Goal: Communication & Community: Ask a question

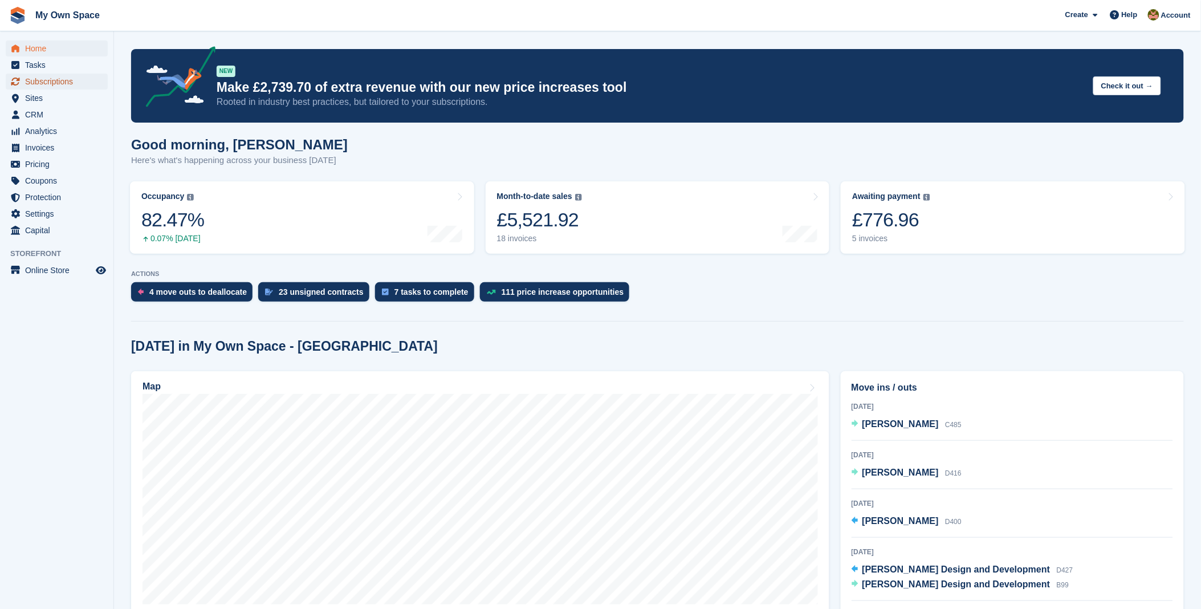
click at [47, 81] on span "Subscriptions" at bounding box center [59, 82] width 68 height 16
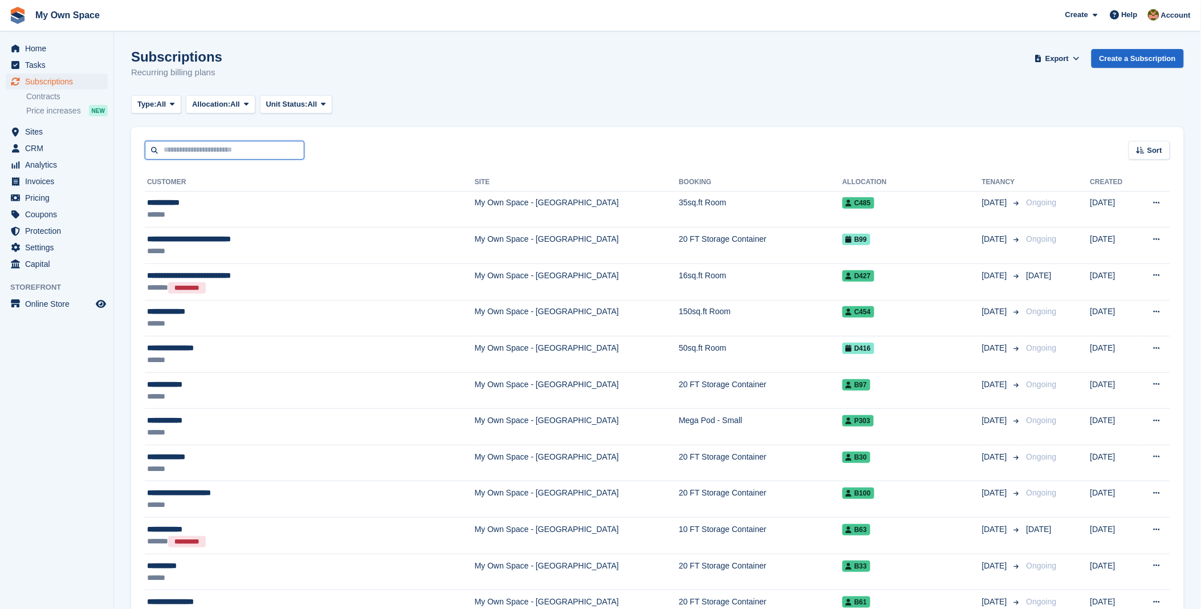
click at [231, 152] on input "text" at bounding box center [225, 150] width 160 height 19
type input "****"
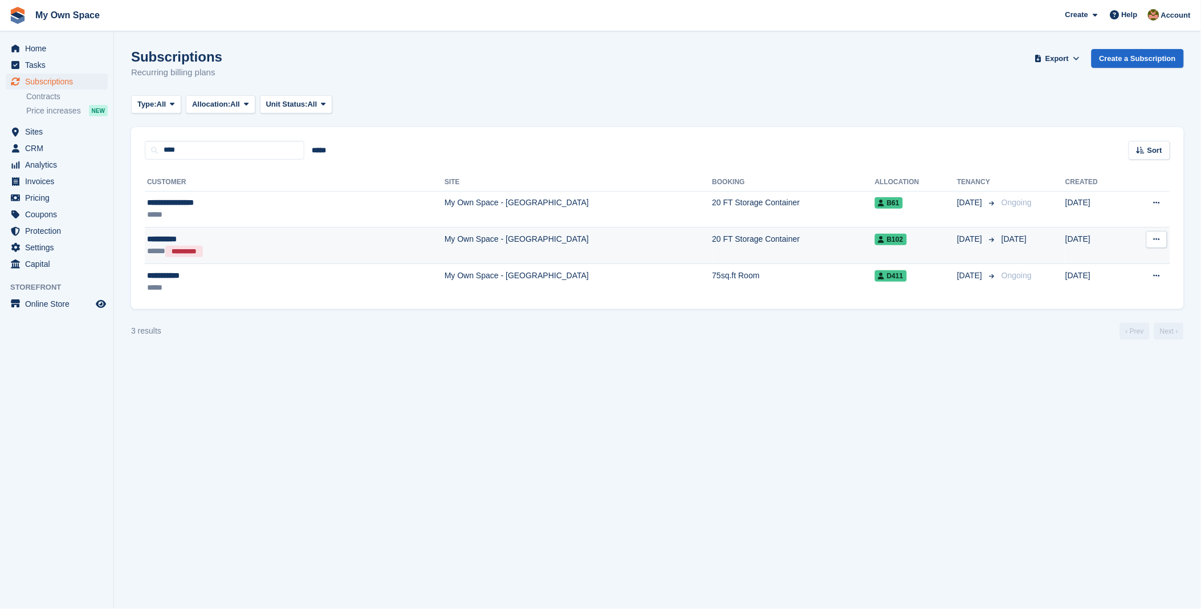
click at [160, 237] on div "**********" at bounding box center [226, 239] width 159 height 12
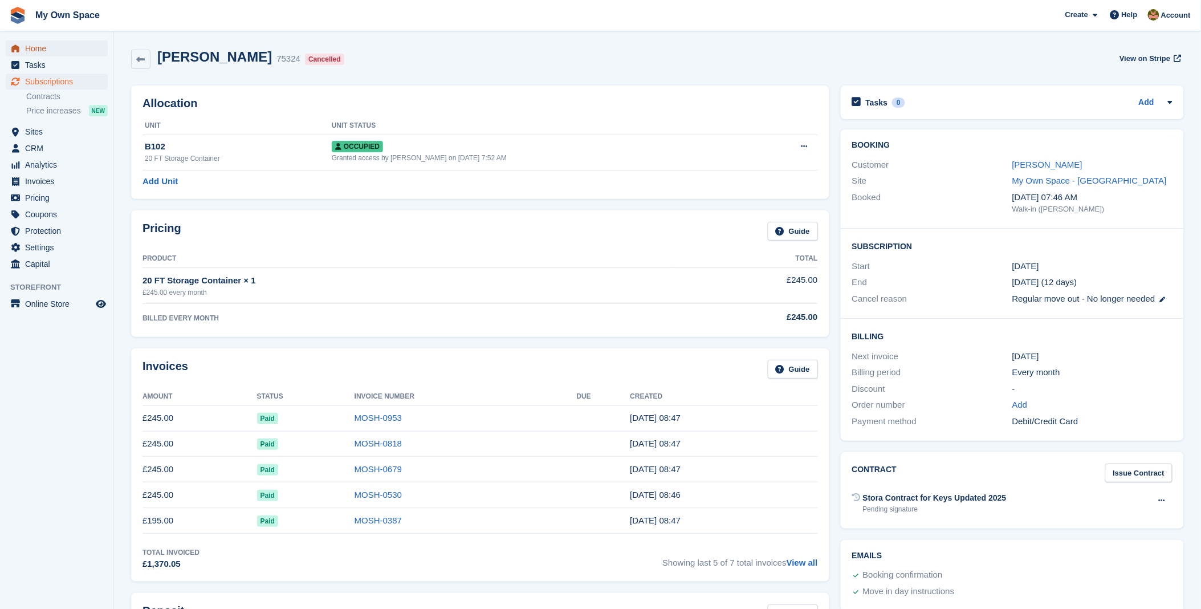
click at [29, 43] on span "Home" at bounding box center [59, 48] width 68 height 16
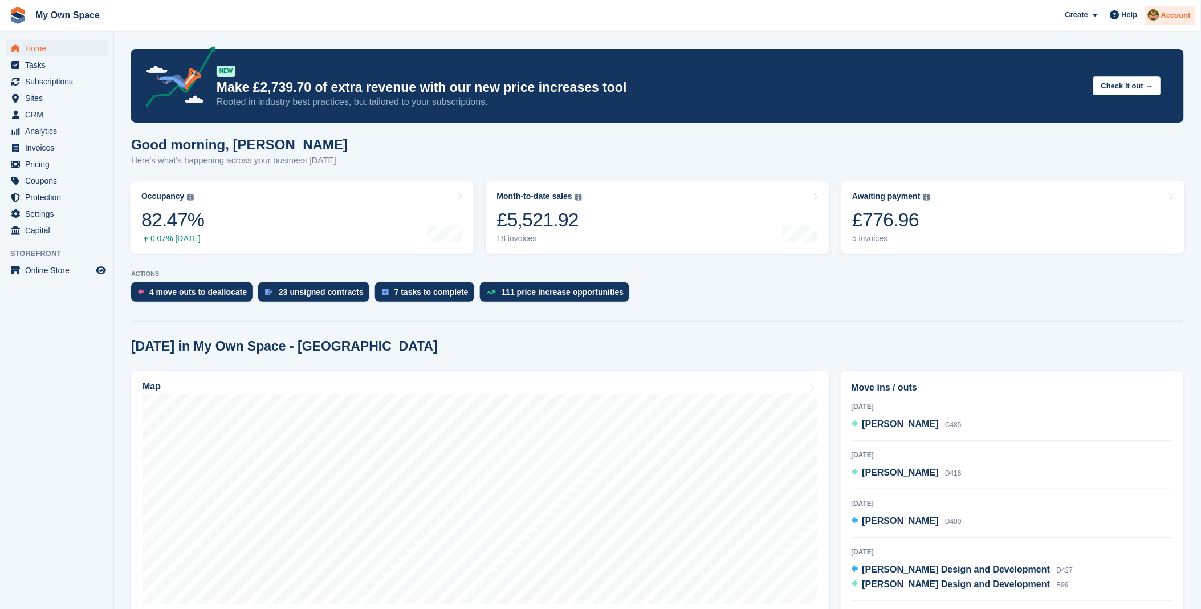
click at [1155, 14] on img at bounding box center [1153, 14] width 11 height 11
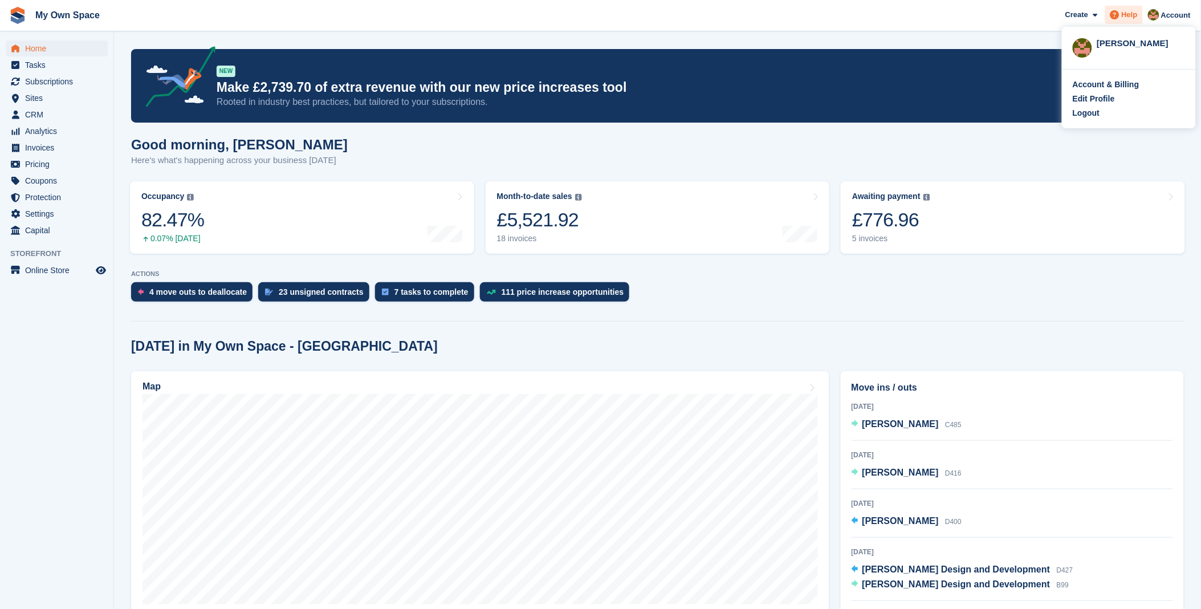
click at [1117, 14] on icon at bounding box center [1114, 14] width 9 height 9
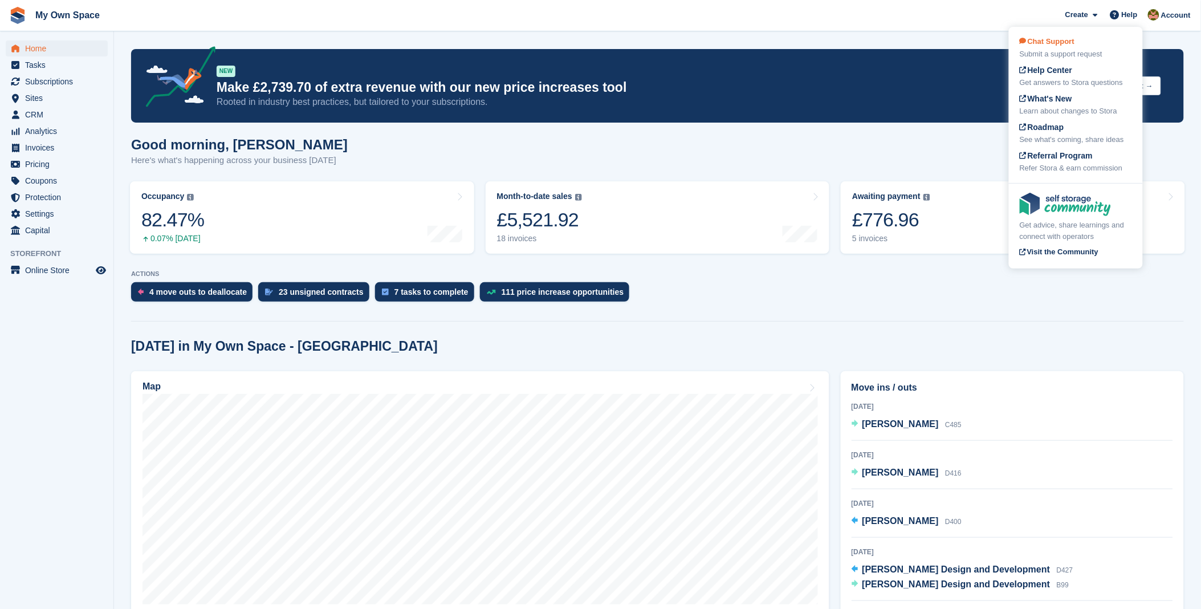
click at [1065, 44] on span "Chat Support" at bounding box center [1047, 41] width 55 height 9
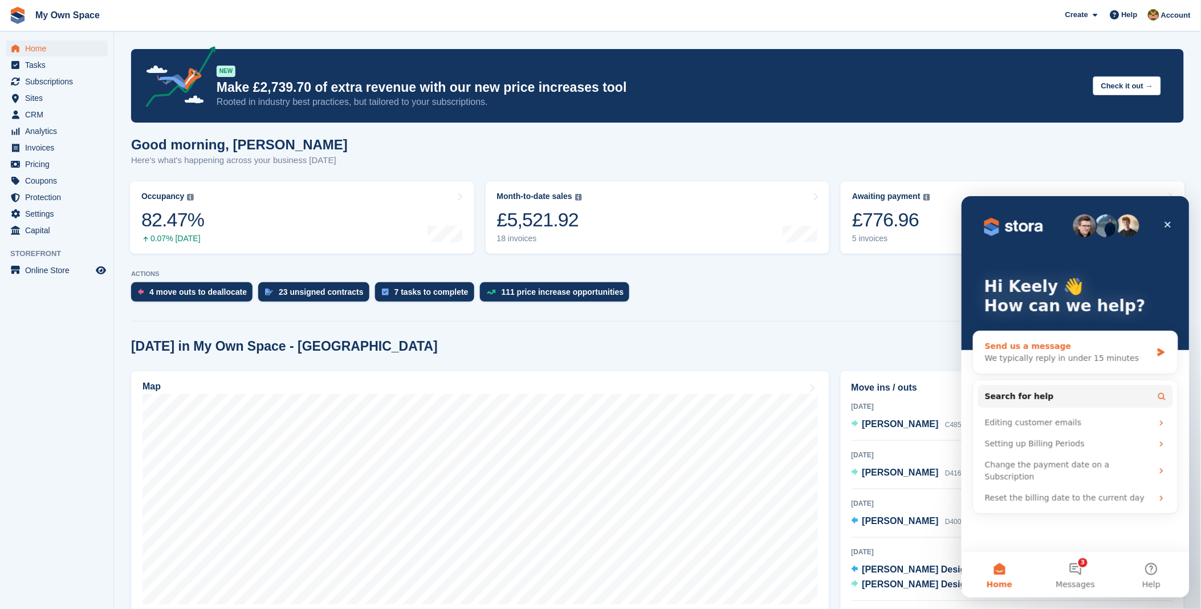
click at [1038, 358] on div "We typically reply in under 15 minutes" at bounding box center [1067, 358] width 167 height 12
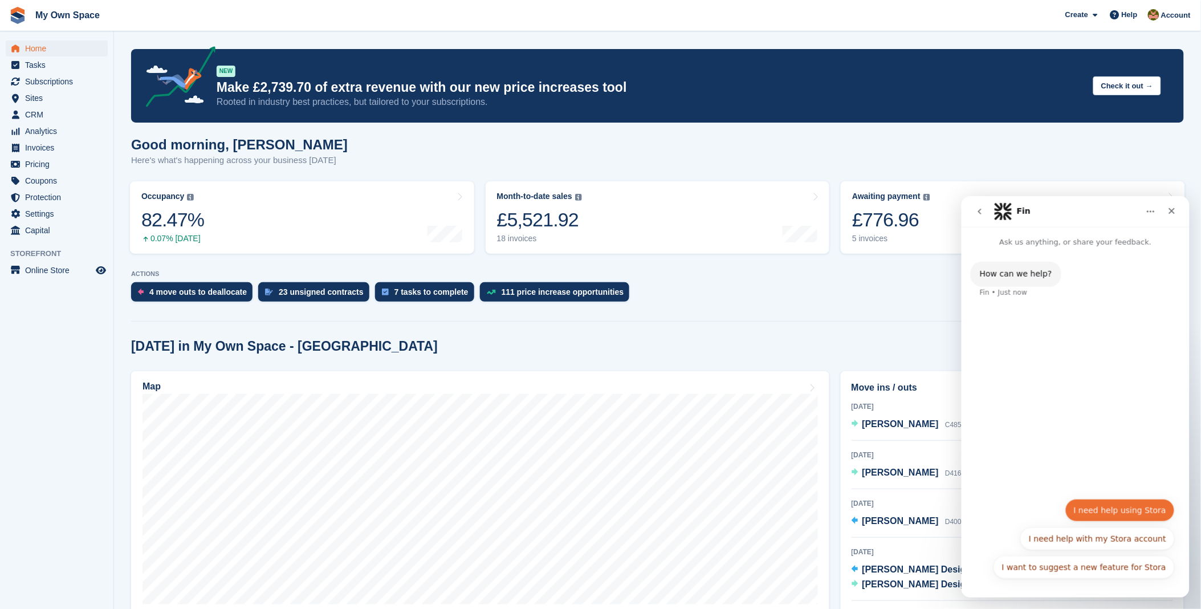
click at [1108, 511] on button "I need help using Stora" at bounding box center [1119, 509] width 109 height 23
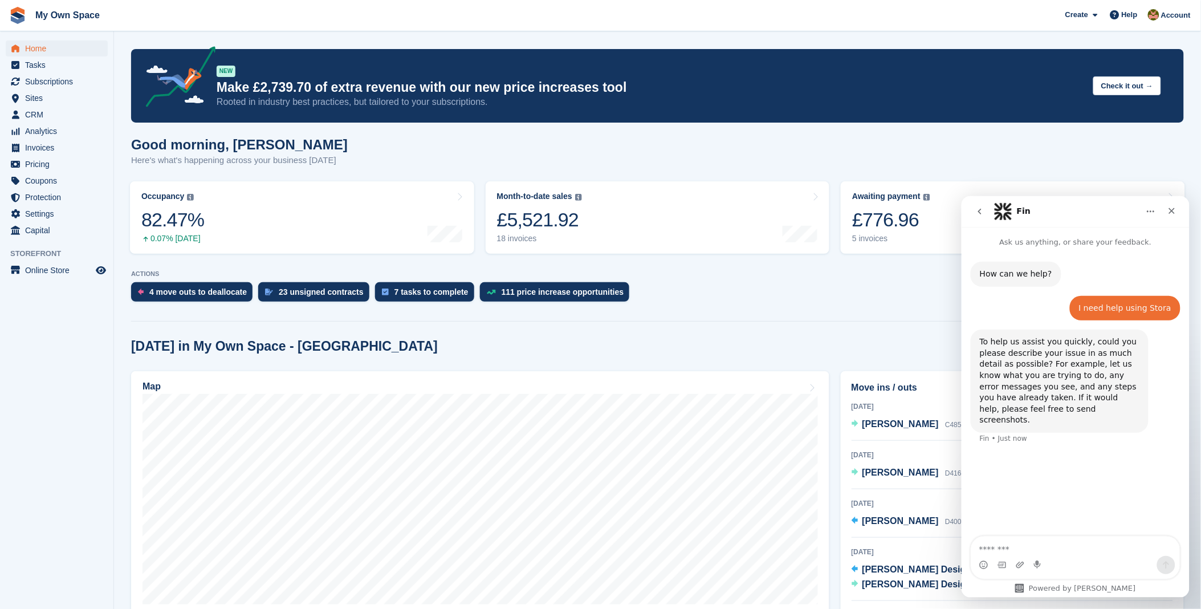
click at [1034, 540] on textarea "Message…" at bounding box center [1075, 545] width 209 height 19
click at [1142, 537] on textarea "**********" at bounding box center [1075, 539] width 209 height 31
click at [1018, 546] on textarea "**********" at bounding box center [1075, 539] width 209 height 31
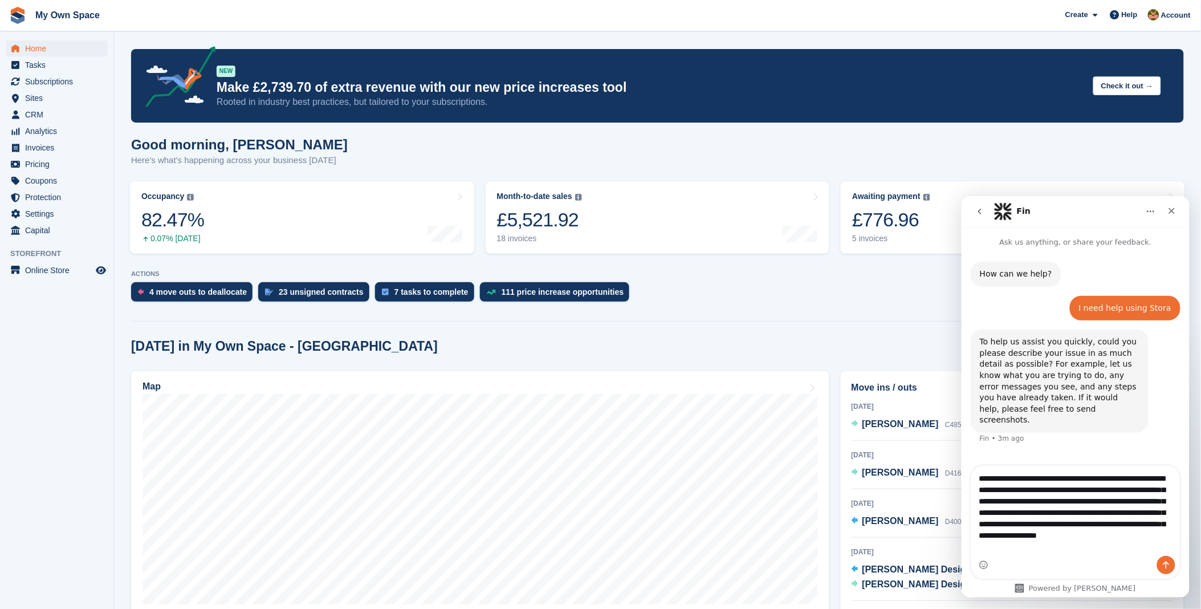
type textarea "**********"
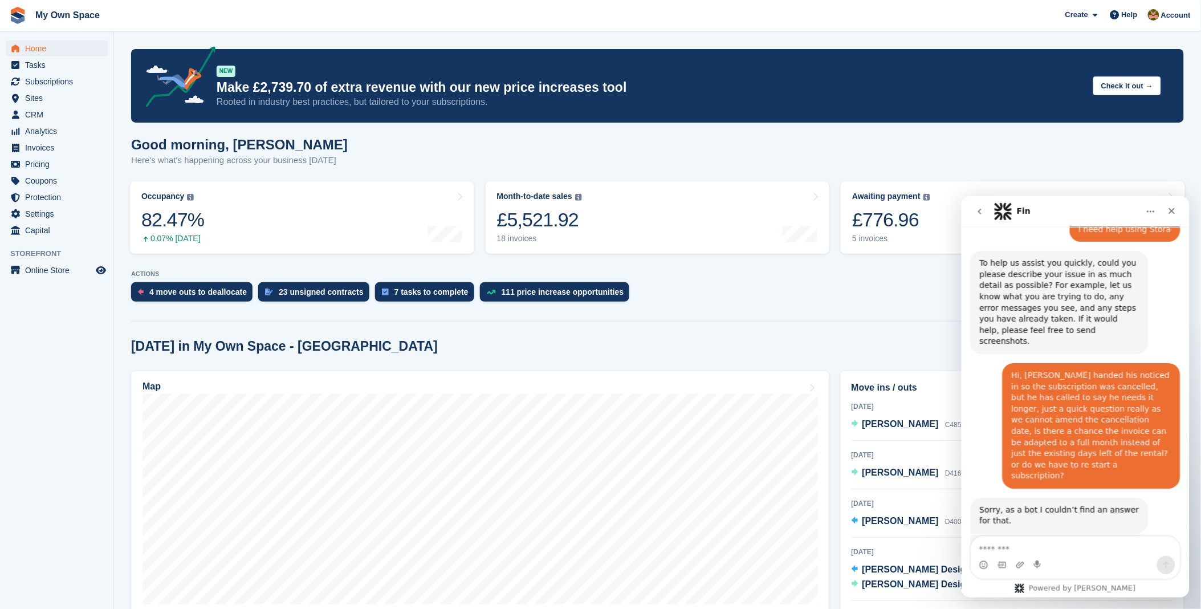
scroll to position [143, 0]
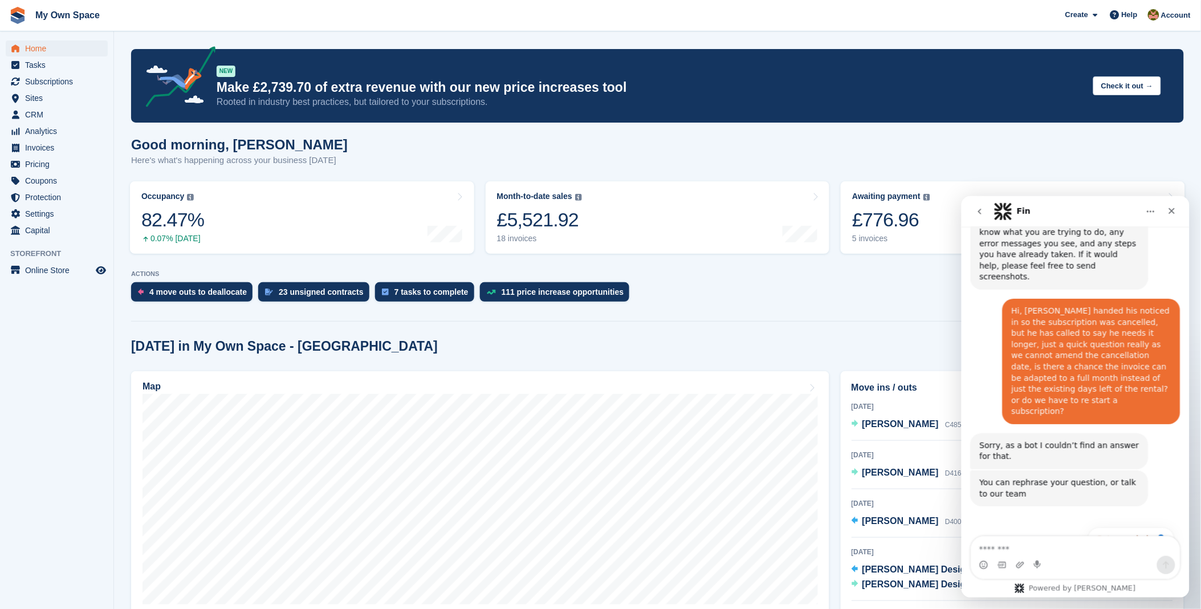
click at [1015, 476] on div "You can rephrase your question, or talk to our team" at bounding box center [1059, 487] width 160 height 22
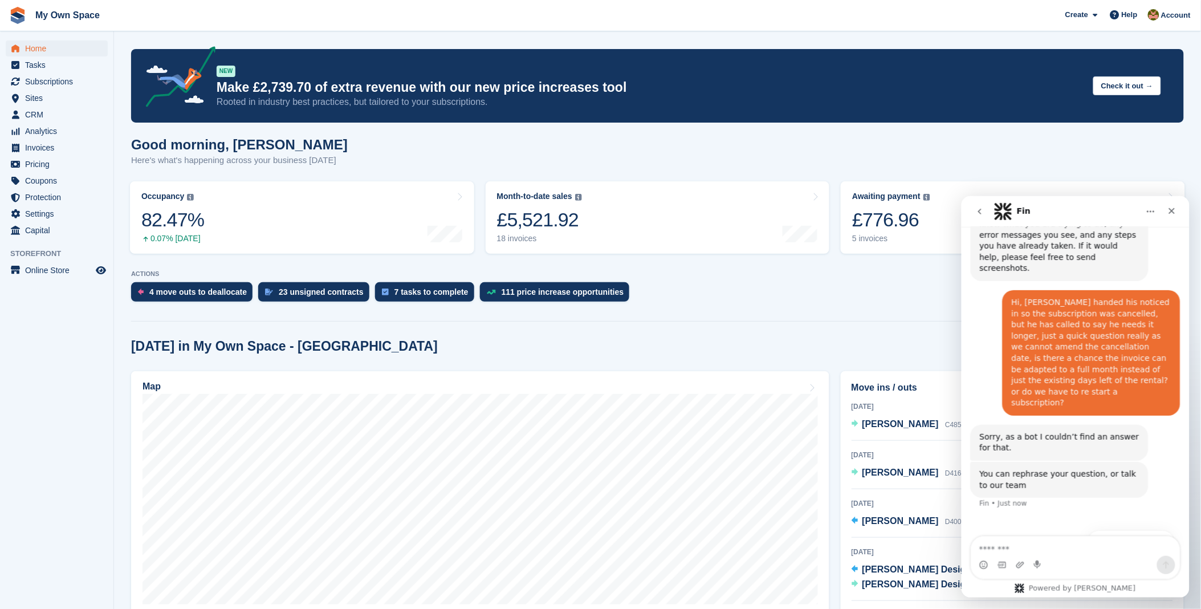
scroll to position [154, 0]
click at [1123, 527] on button "Get more help 👤" at bounding box center [1130, 538] width 87 height 23
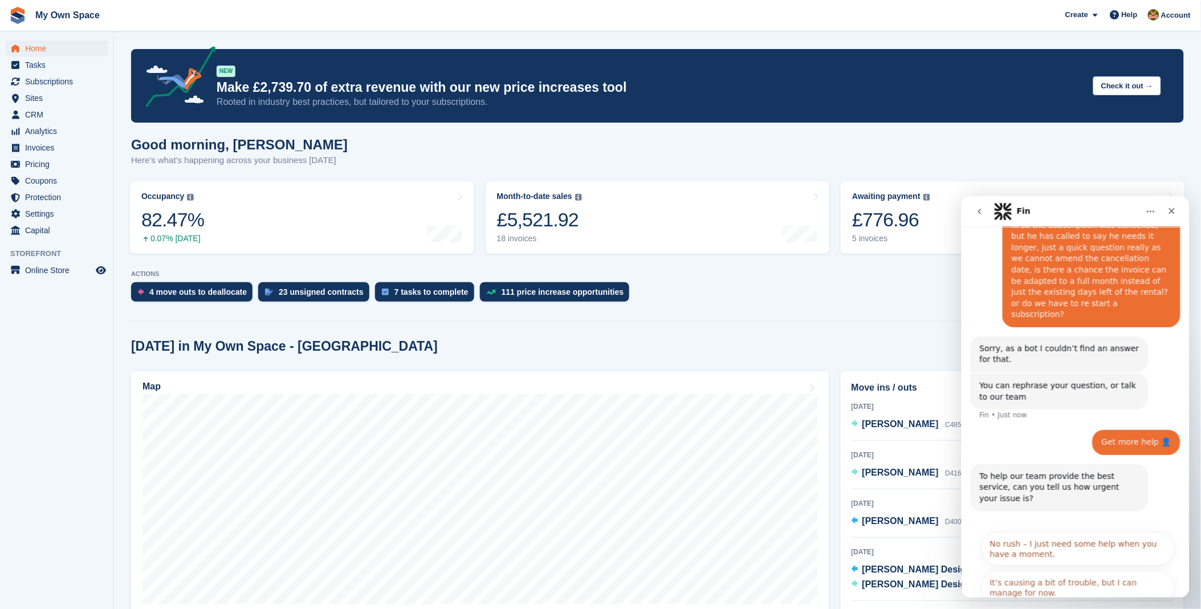
scroll to position [260, 0]
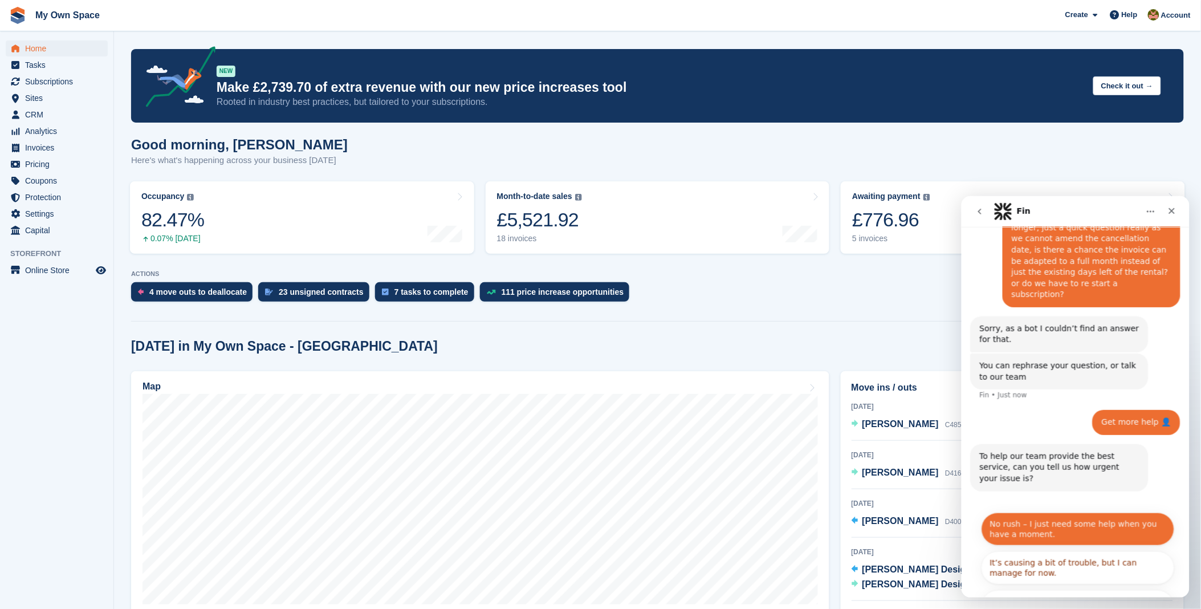
click at [1013, 512] on button "No rush – I just need some help when you have a moment." at bounding box center [1077, 528] width 193 height 33
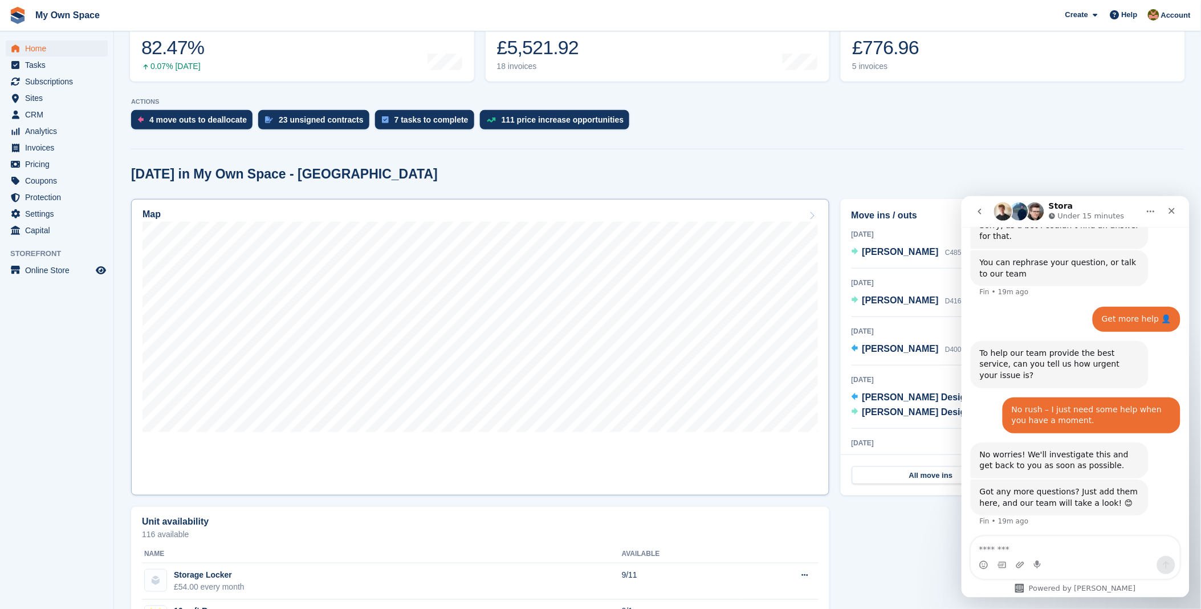
scroll to position [190, 0]
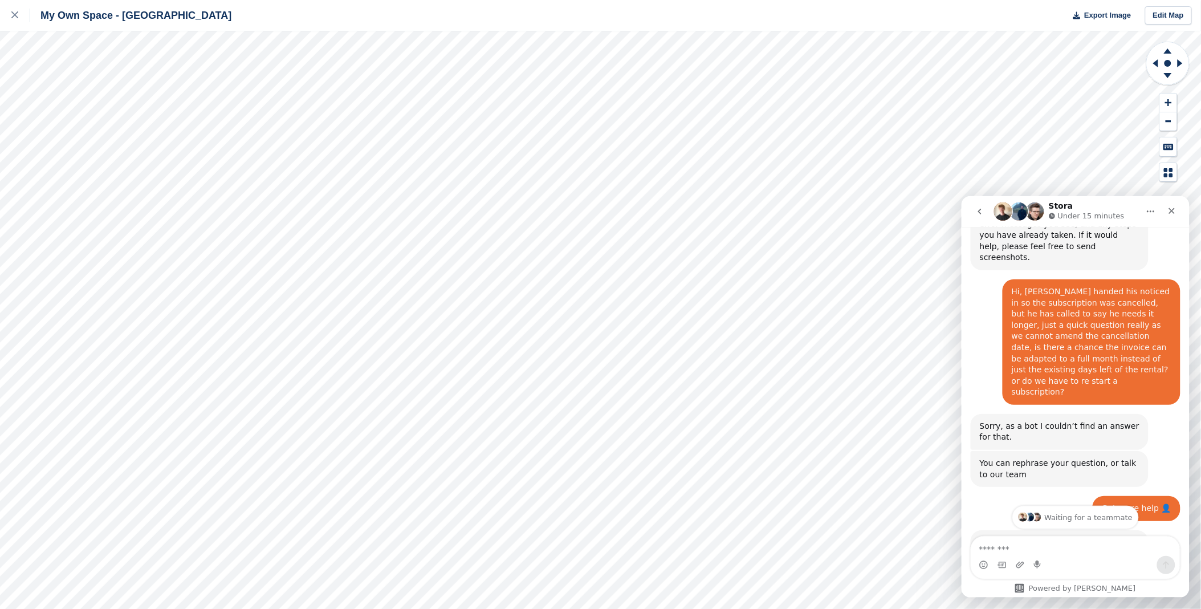
scroll to position [352, 0]
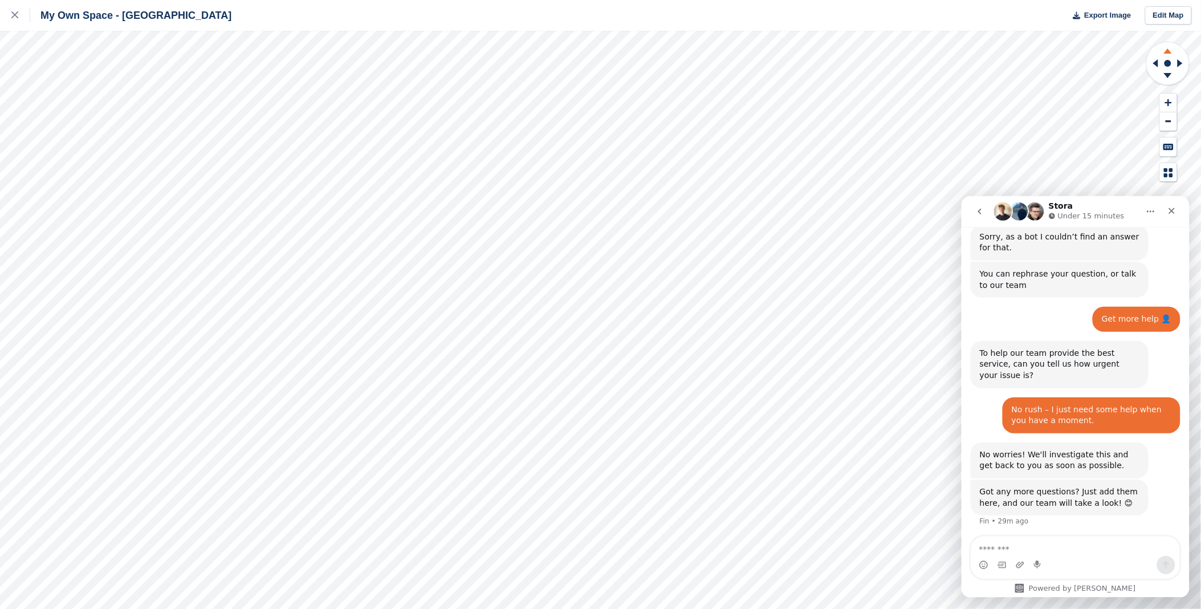
click at [1167, 52] on icon at bounding box center [1168, 50] width 8 height 5
click at [1159, 75] on icon at bounding box center [1168, 77] width 30 height 14
click at [15, 17] on icon at bounding box center [14, 14] width 7 height 7
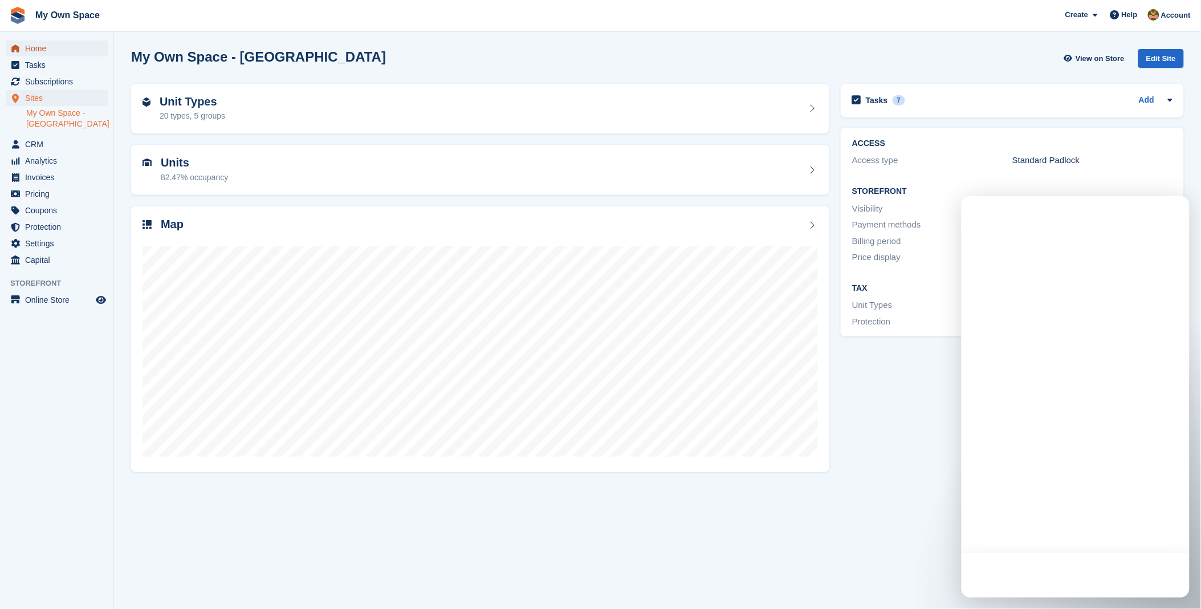
click at [40, 42] on span "Home" at bounding box center [59, 48] width 68 height 16
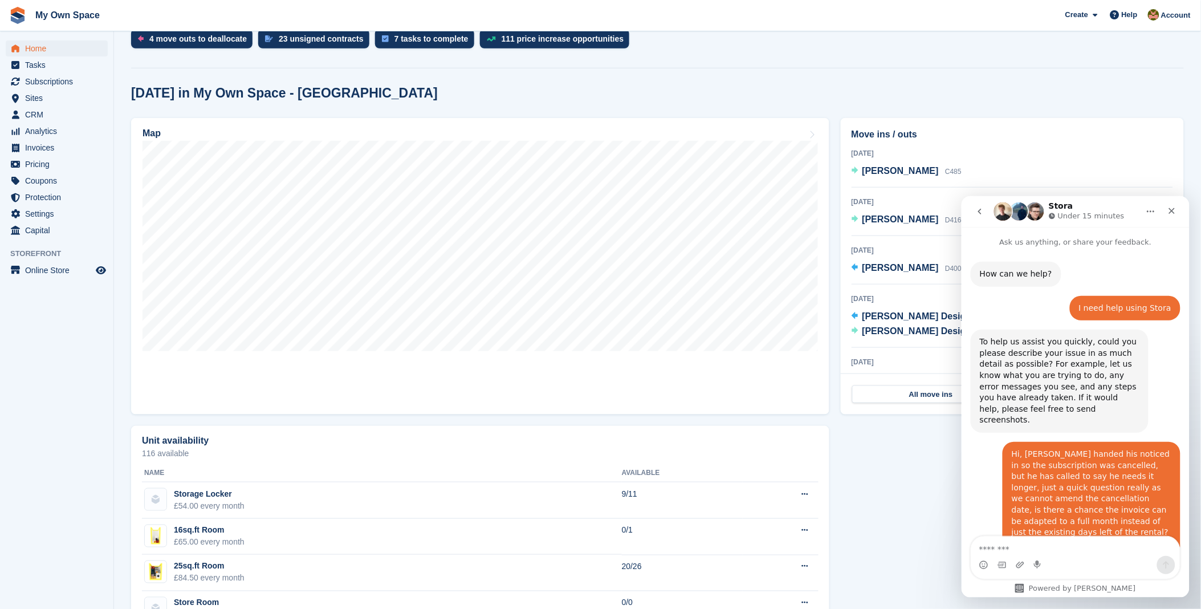
scroll to position [352, 0]
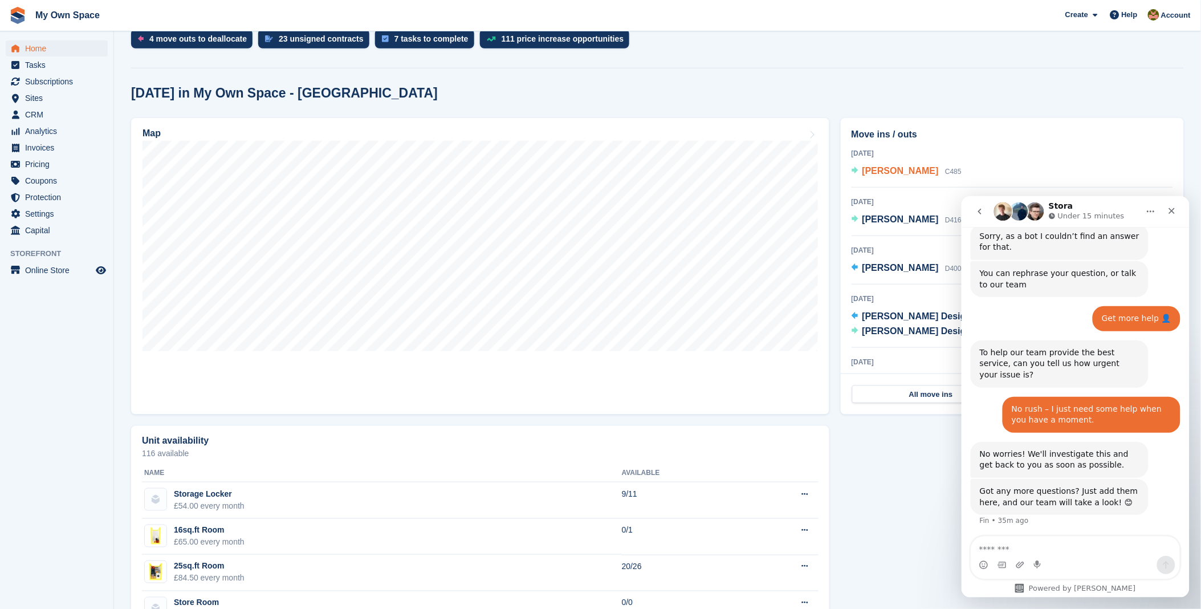
click at [890, 173] on span "[PERSON_NAME]" at bounding box center [900, 171] width 76 height 10
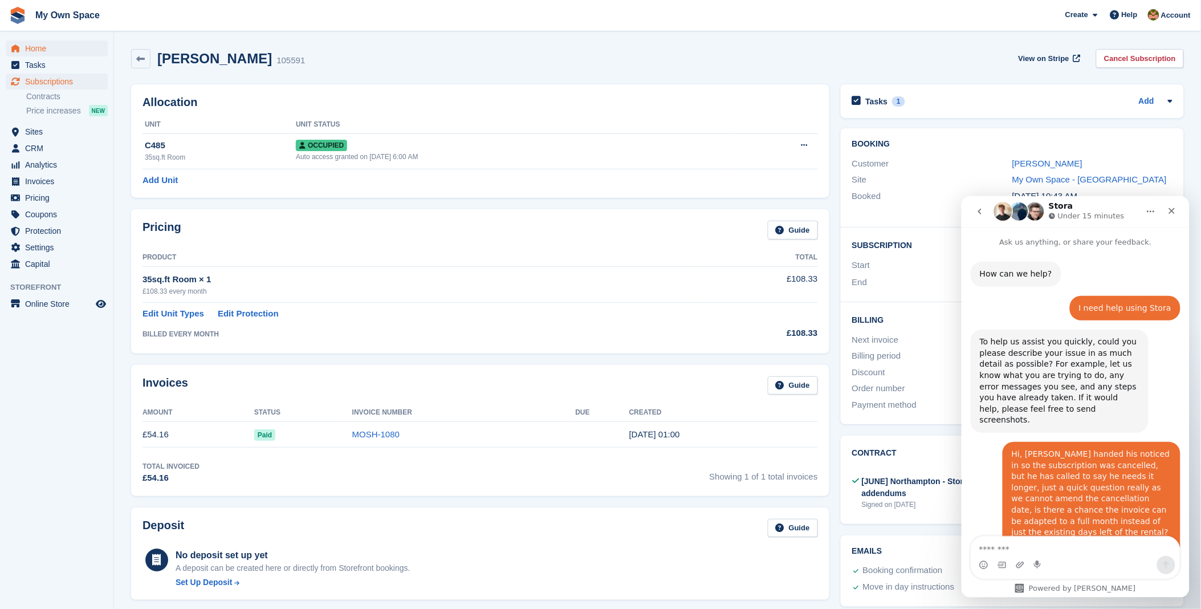
scroll to position [352, 0]
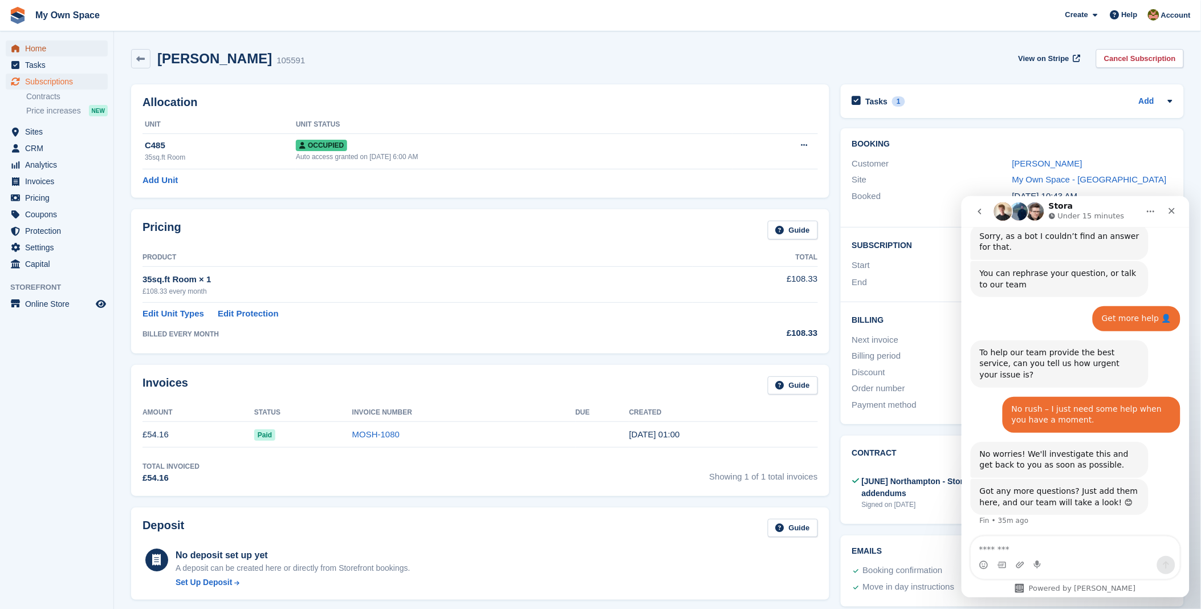
click at [29, 52] on span "Home" at bounding box center [59, 48] width 68 height 16
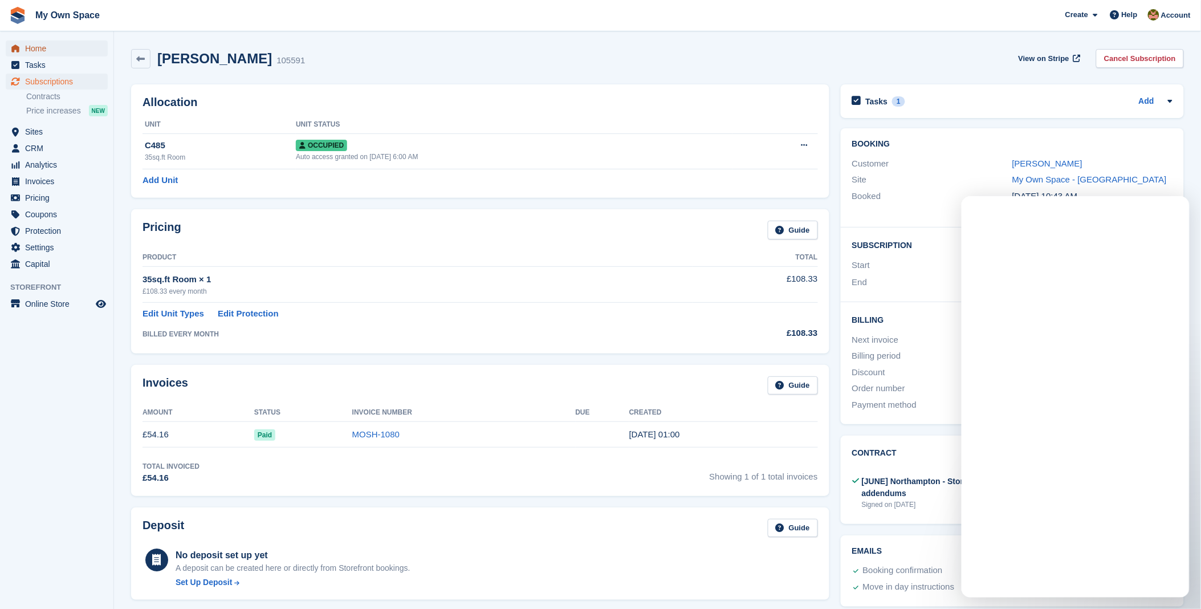
scroll to position [0, 0]
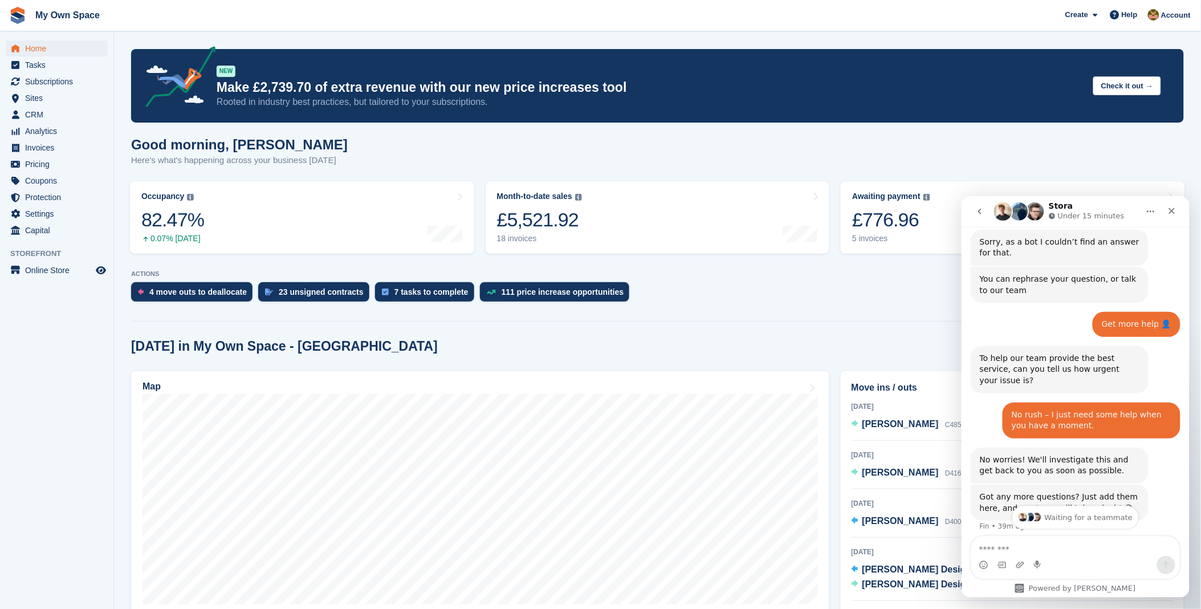
scroll to position [352, 0]
